Goal: Task Accomplishment & Management: Manage account settings

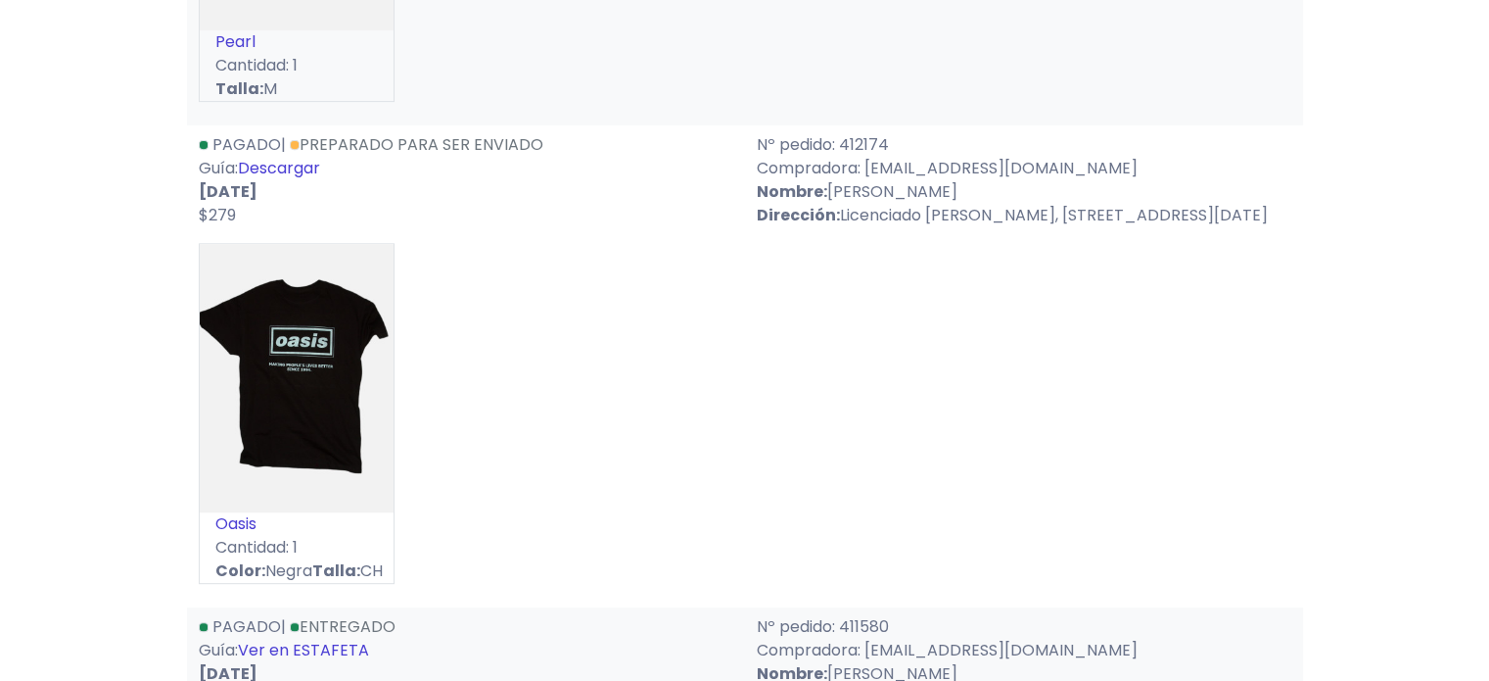
scroll to position [8226, 0]
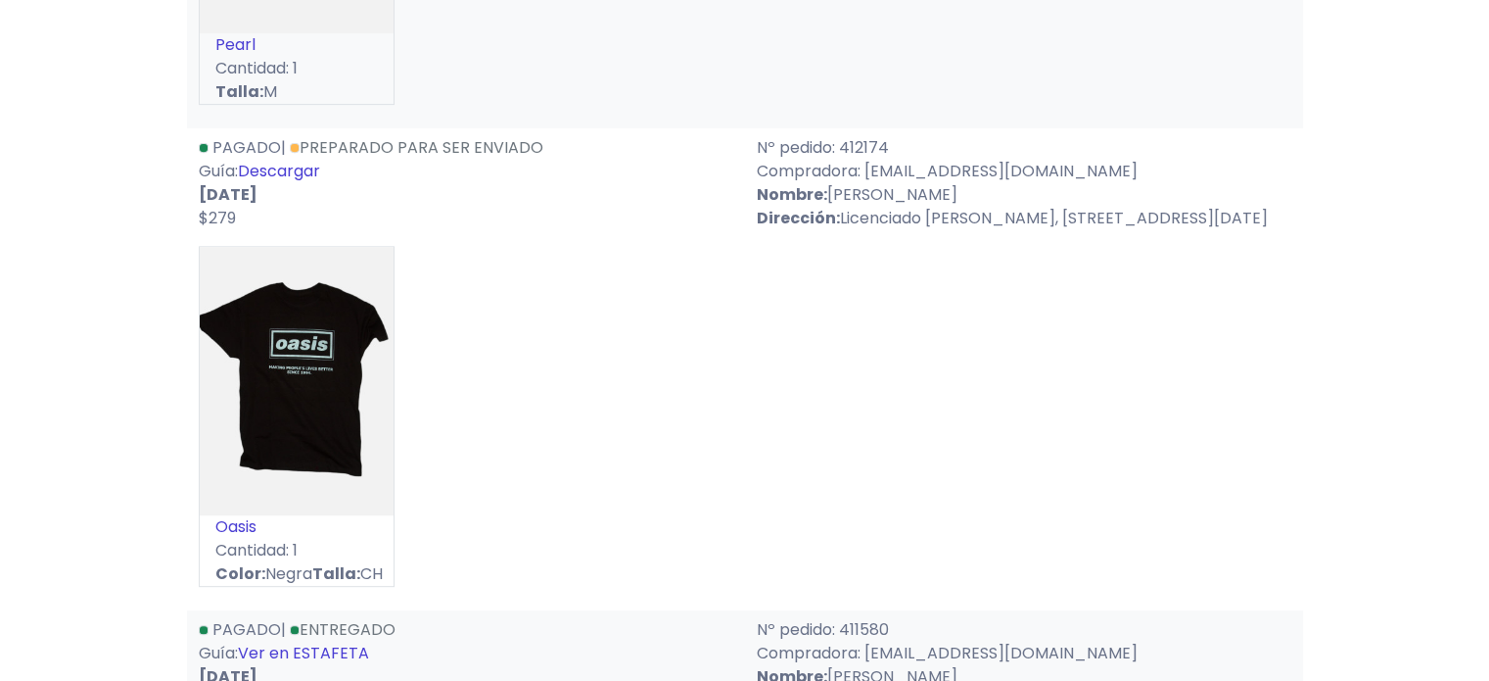
click at [304, 182] on link "Descargar" at bounding box center [279, 171] width 82 height 23
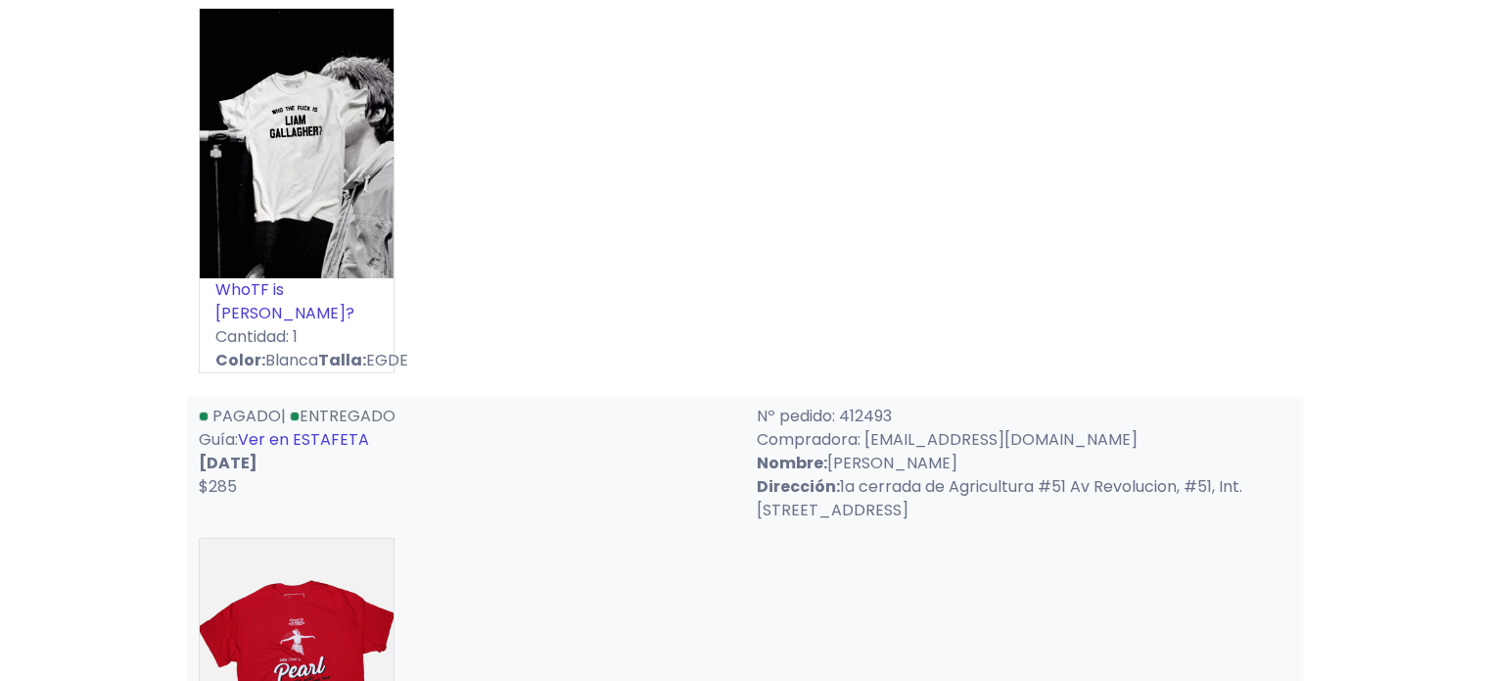
scroll to position [7443, 0]
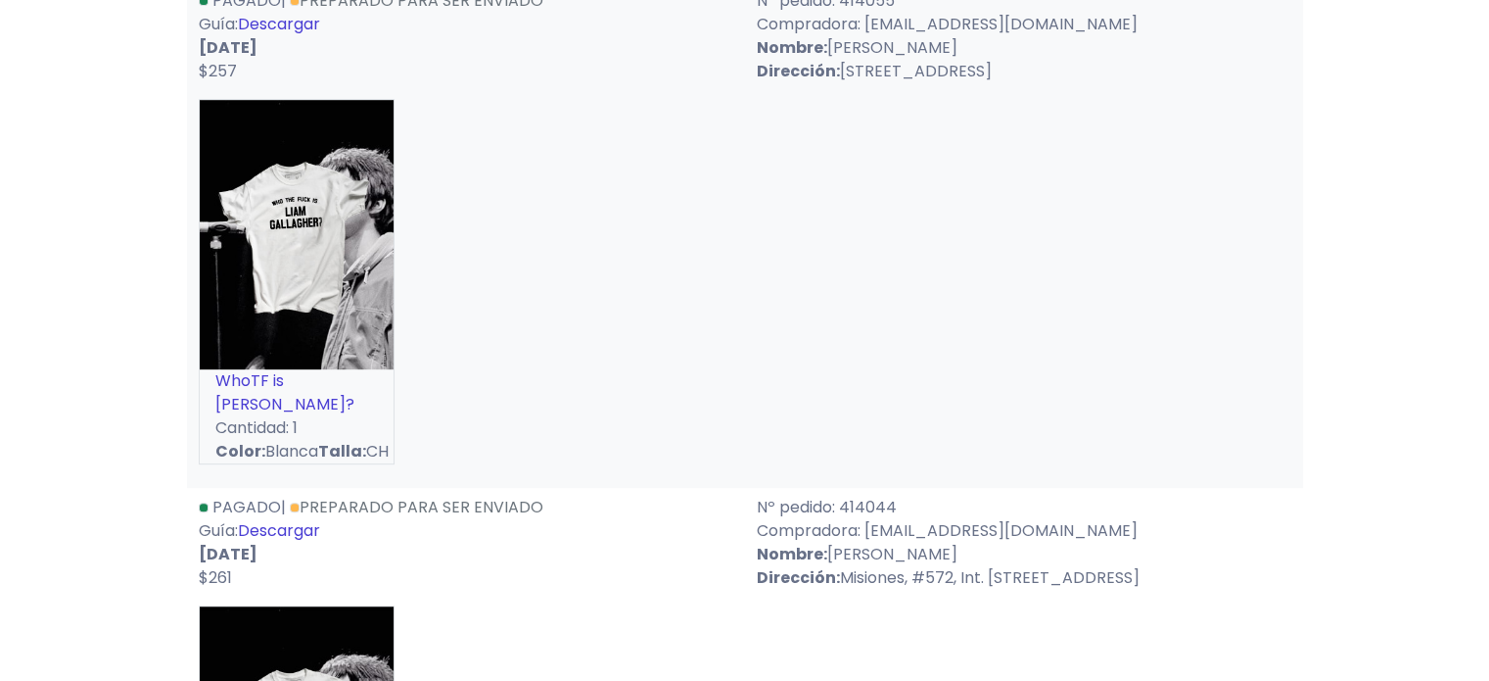
scroll to position [686, 0]
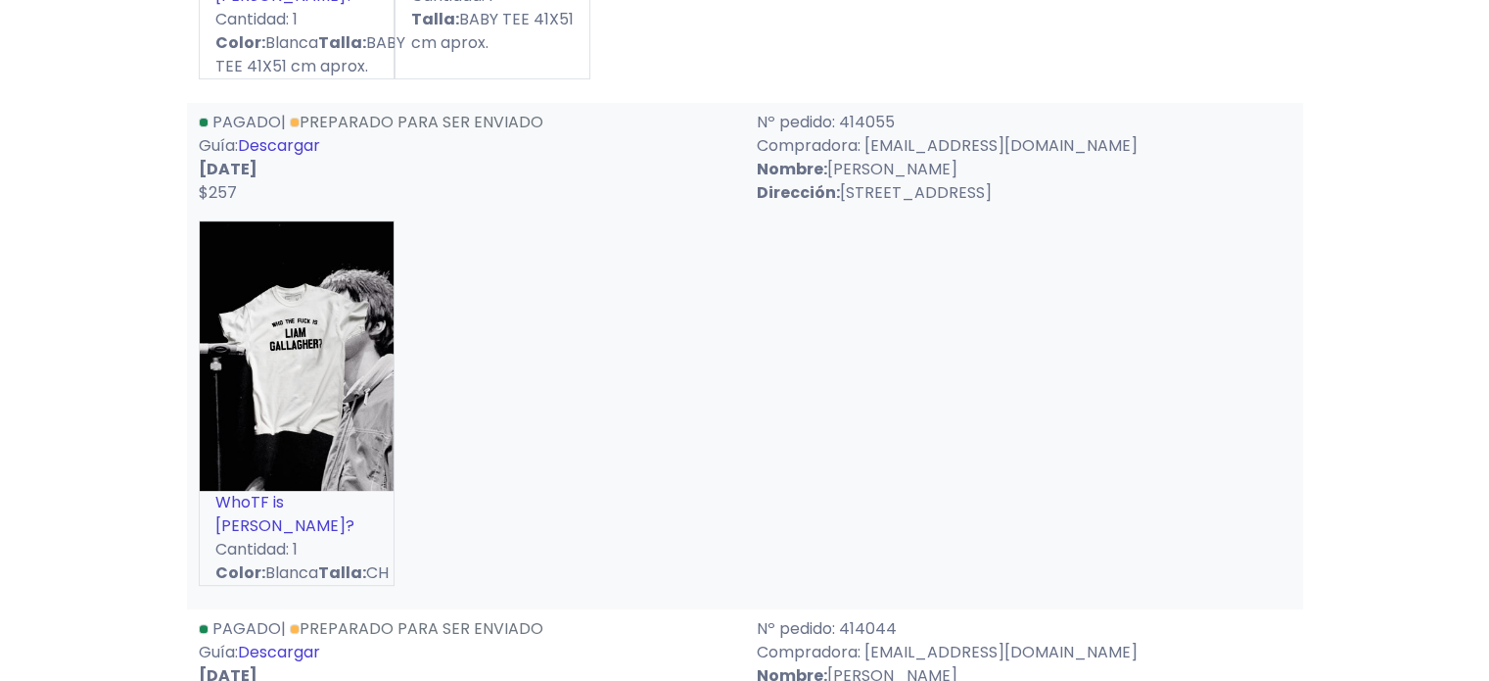
click at [279, 157] on link "Descargar" at bounding box center [279, 145] width 82 height 23
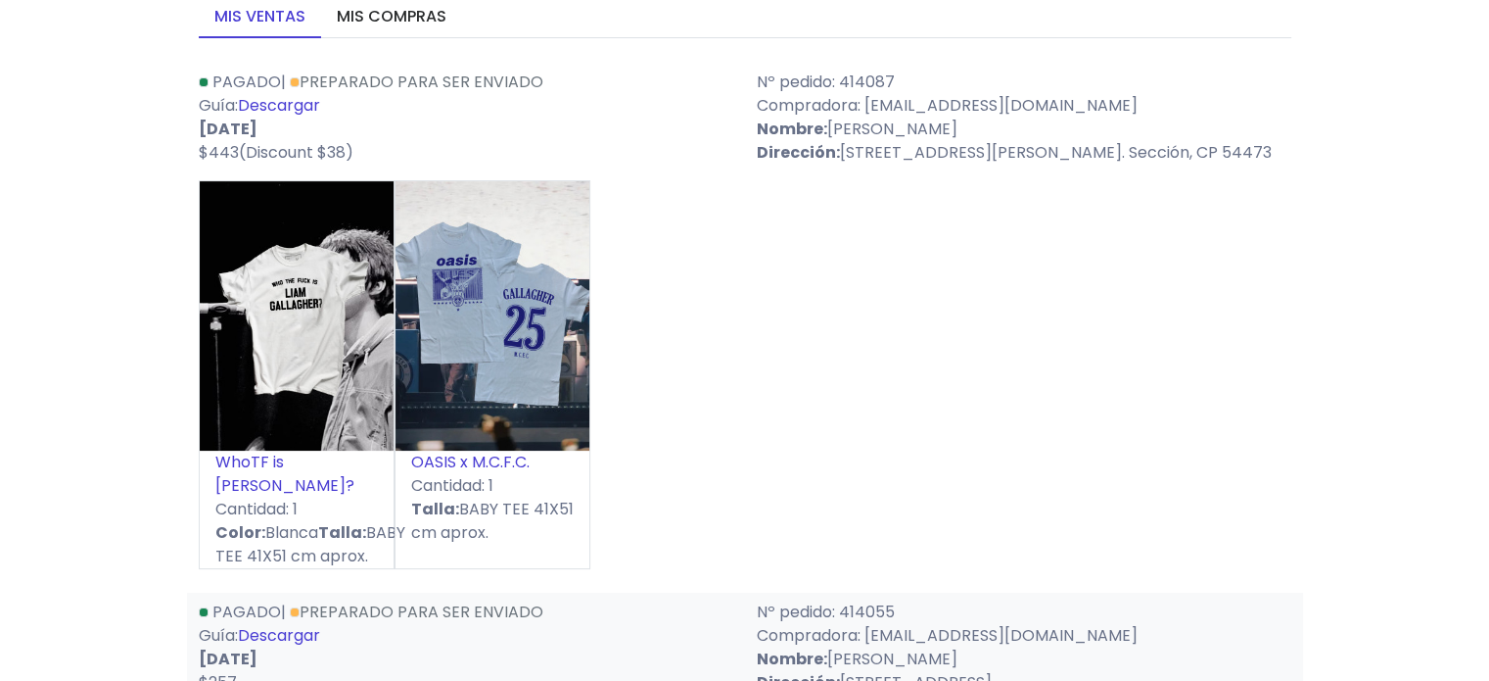
scroll to position [0, 0]
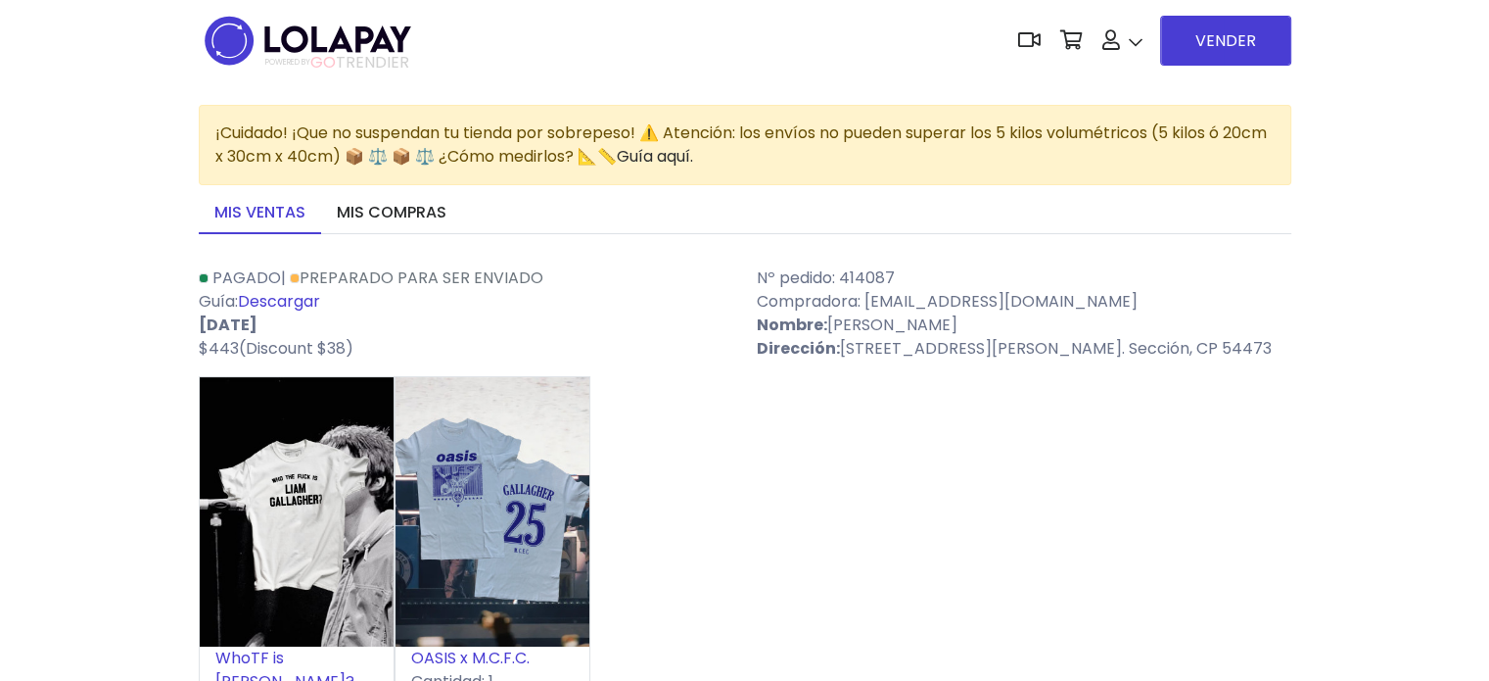
click at [316, 59] on span "GO" at bounding box center [322, 62] width 25 height 23
